Goal: Check status: Check status

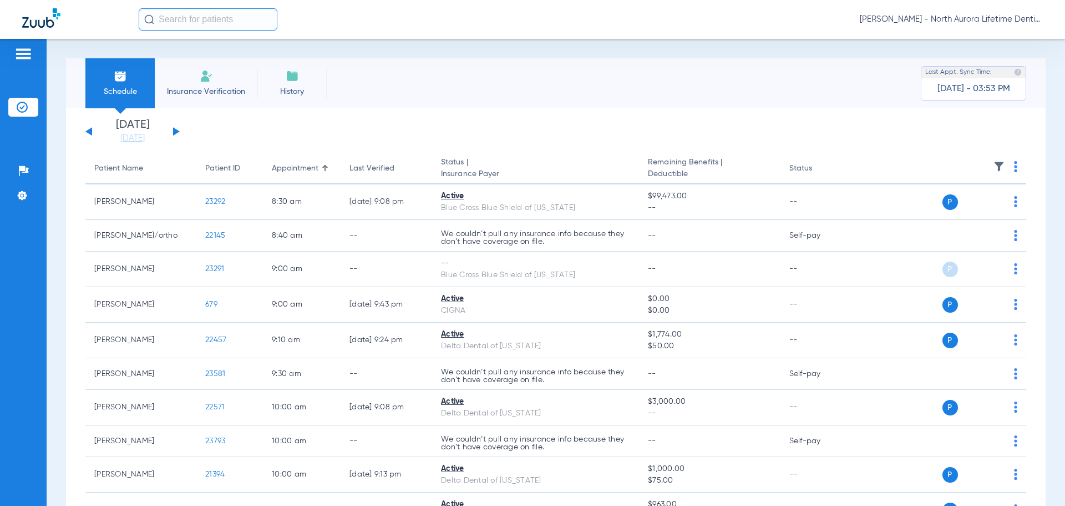
click at [177, 132] on button at bounding box center [176, 131] width 7 height 8
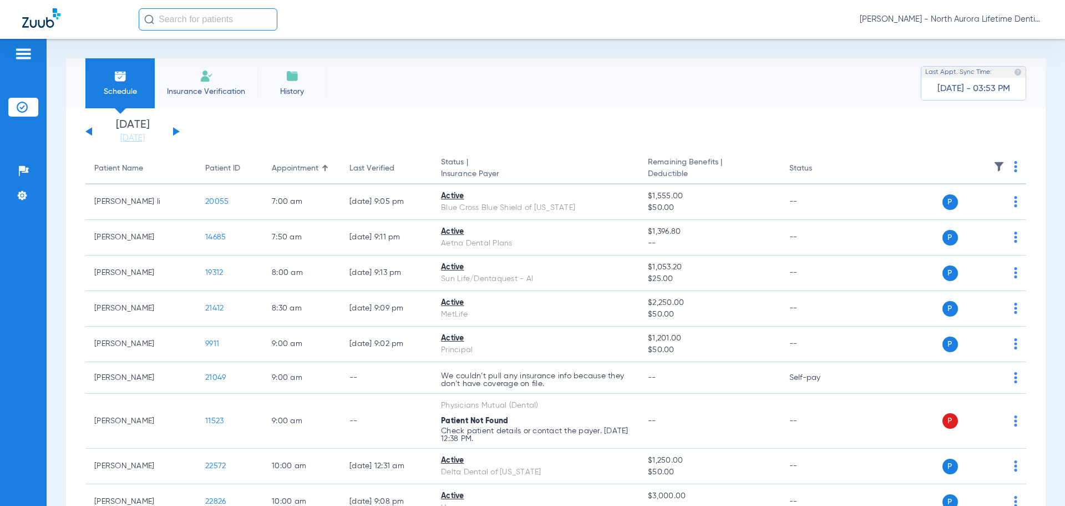
click at [176, 132] on button at bounding box center [176, 131] width 7 height 8
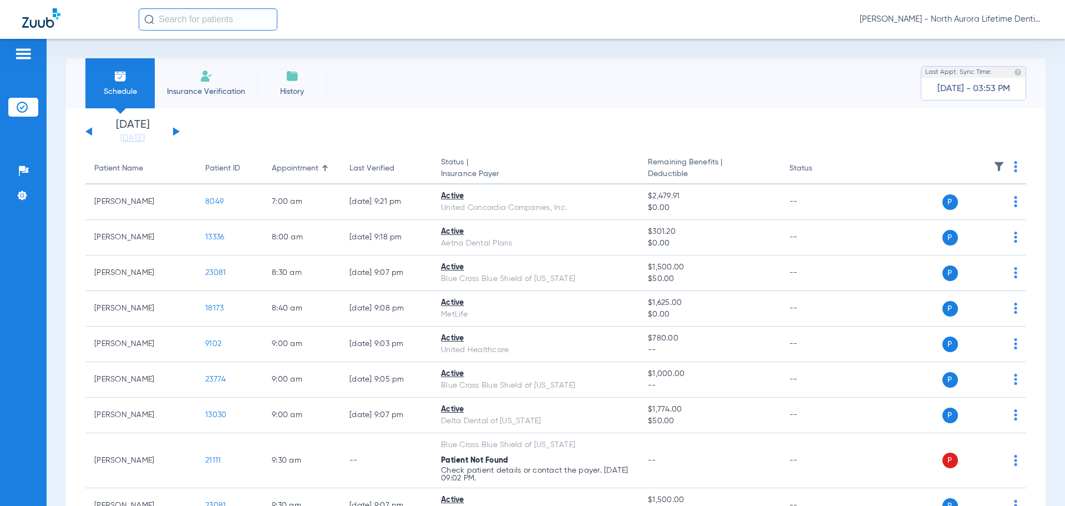
click at [88, 127] on div "[DATE] [DATE] [DATE] [DATE] [DATE] [DATE] [DATE] [DATE] [DATE] [DATE] [DATE] [D…" at bounding box center [132, 131] width 94 height 24
click at [93, 134] on div "[DATE] [DATE] [DATE] [DATE] [DATE] [DATE] [DATE] [DATE] [DATE] [DATE] [DATE] [D…" at bounding box center [132, 131] width 94 height 24
click at [92, 132] on button at bounding box center [88, 131] width 7 height 8
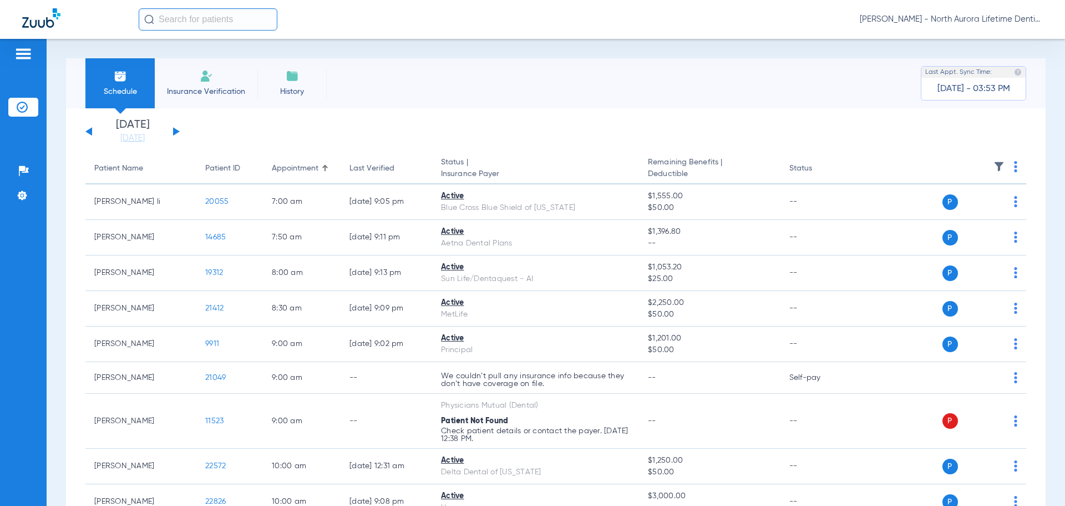
click at [90, 130] on button at bounding box center [88, 131] width 7 height 8
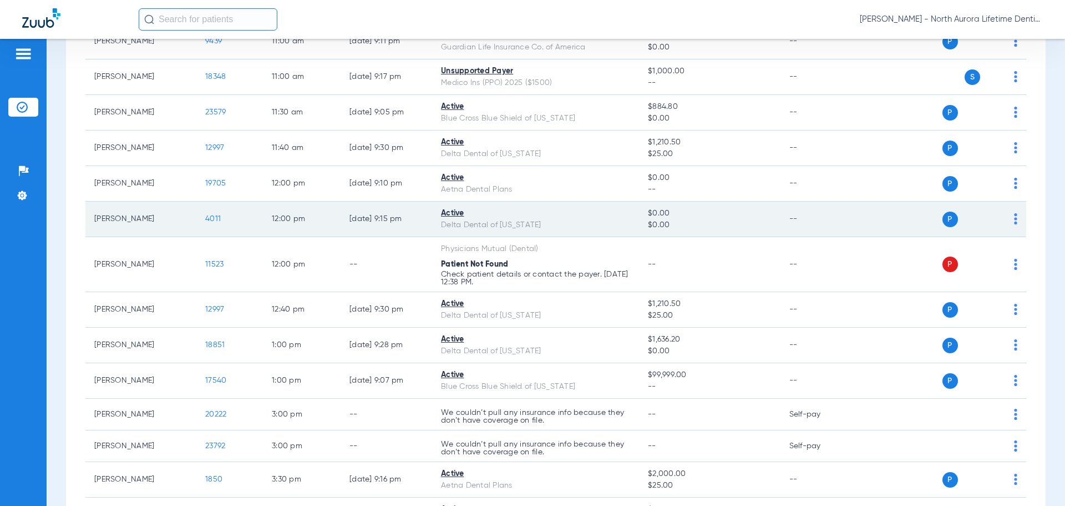
scroll to position [666, 0]
